Goal: Find specific page/section

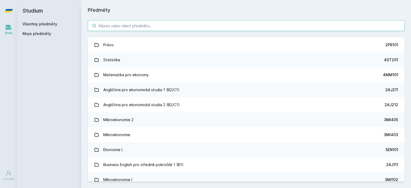
click at [114, 26] on input "search" at bounding box center [246, 25] width 317 height 11
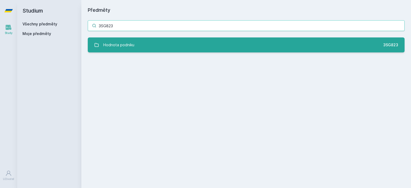
type input "3SG823"
click at [116, 44] on div "Hodnota podniku" at bounding box center [118, 45] width 31 height 11
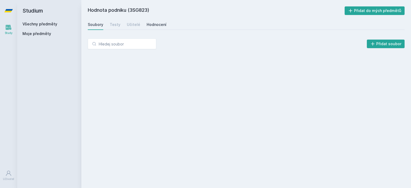
click at [154, 25] on div "Hodnocení" at bounding box center [157, 24] width 20 height 5
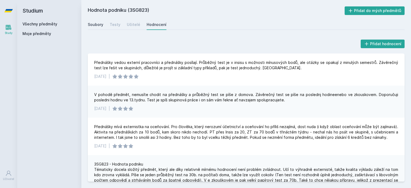
click at [95, 22] on div "Soubory" at bounding box center [96, 24] width 16 height 5
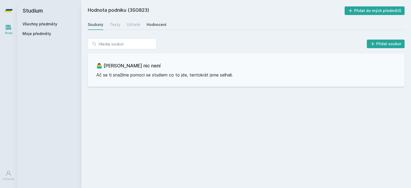
click at [154, 20] on link "Hodnocení" at bounding box center [157, 24] width 20 height 11
